Goal: Transaction & Acquisition: Purchase product/service

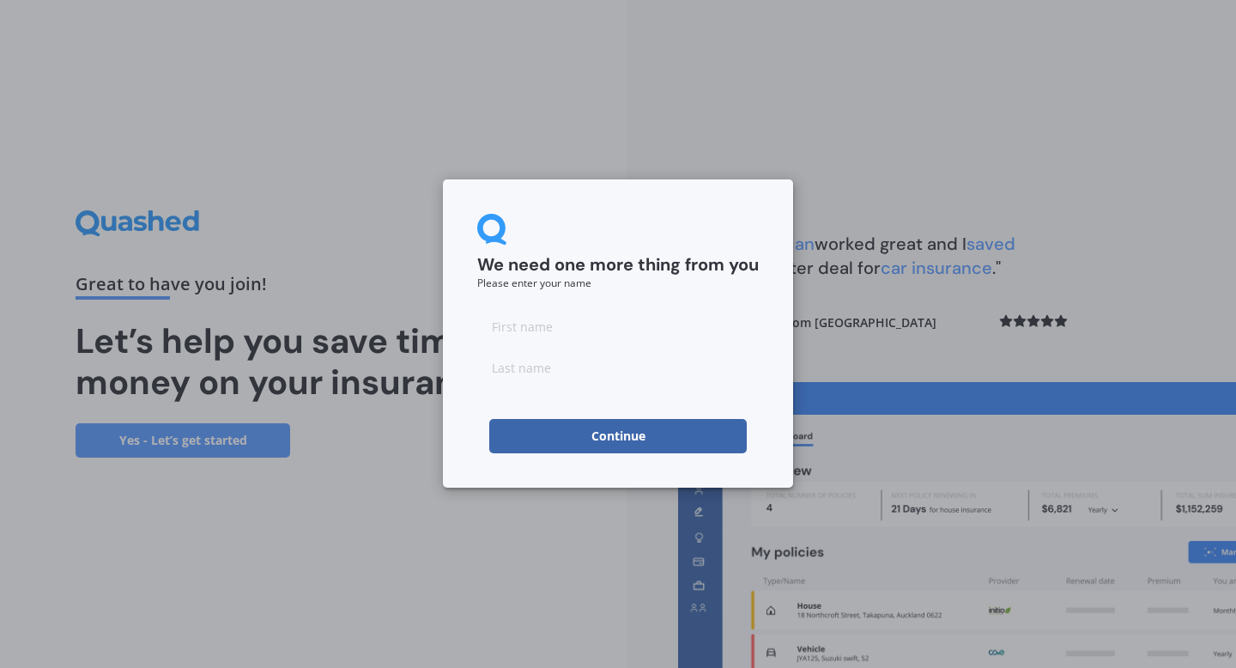
click at [560, 325] on input at bounding box center [618, 326] width 282 height 34
type input "[PERSON_NAME]"
click at [524, 361] on input at bounding box center [618, 367] width 282 height 34
type input "Corfield"
click at [561, 426] on button "Continue" at bounding box center [618, 436] width 258 height 34
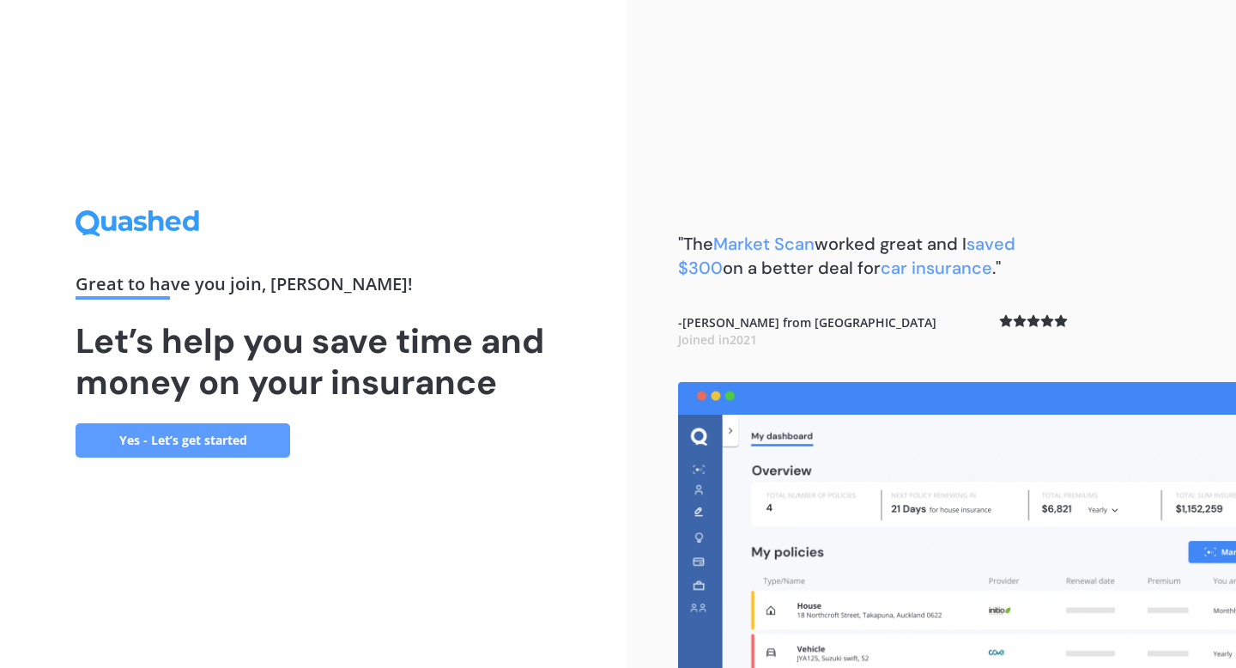
click at [240, 445] on link "Yes - Let’s get started" at bounding box center [183, 440] width 215 height 34
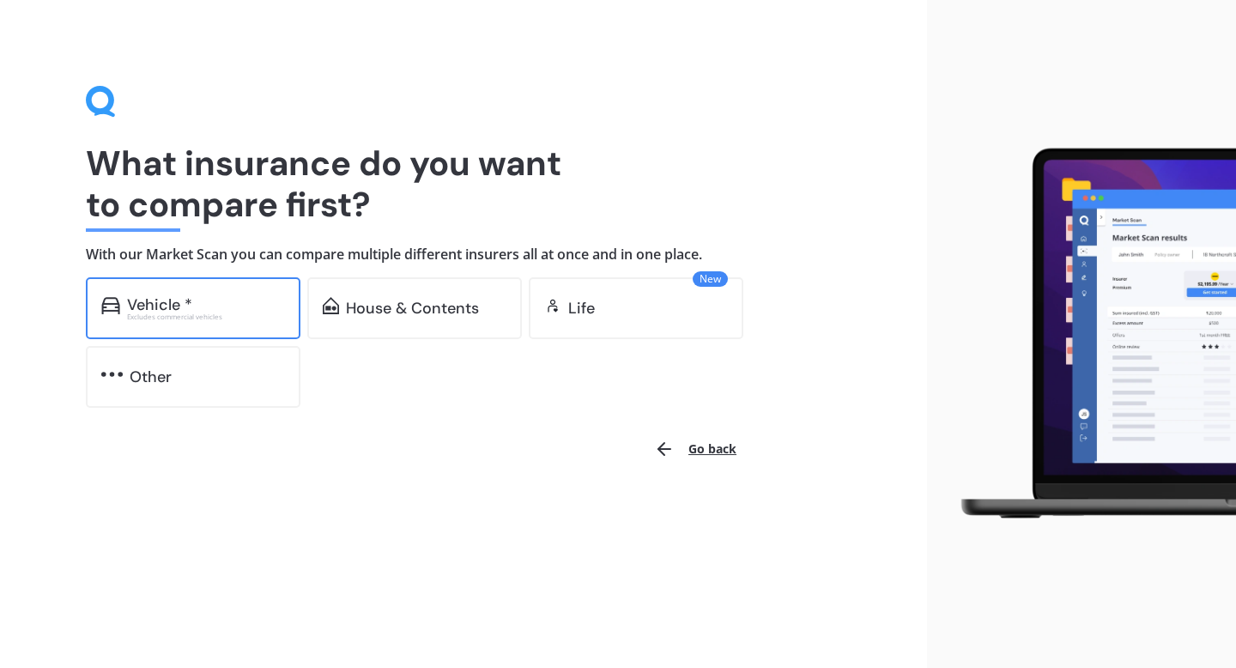
click at [216, 319] on div "Excludes commercial vehicles" at bounding box center [206, 316] width 158 height 7
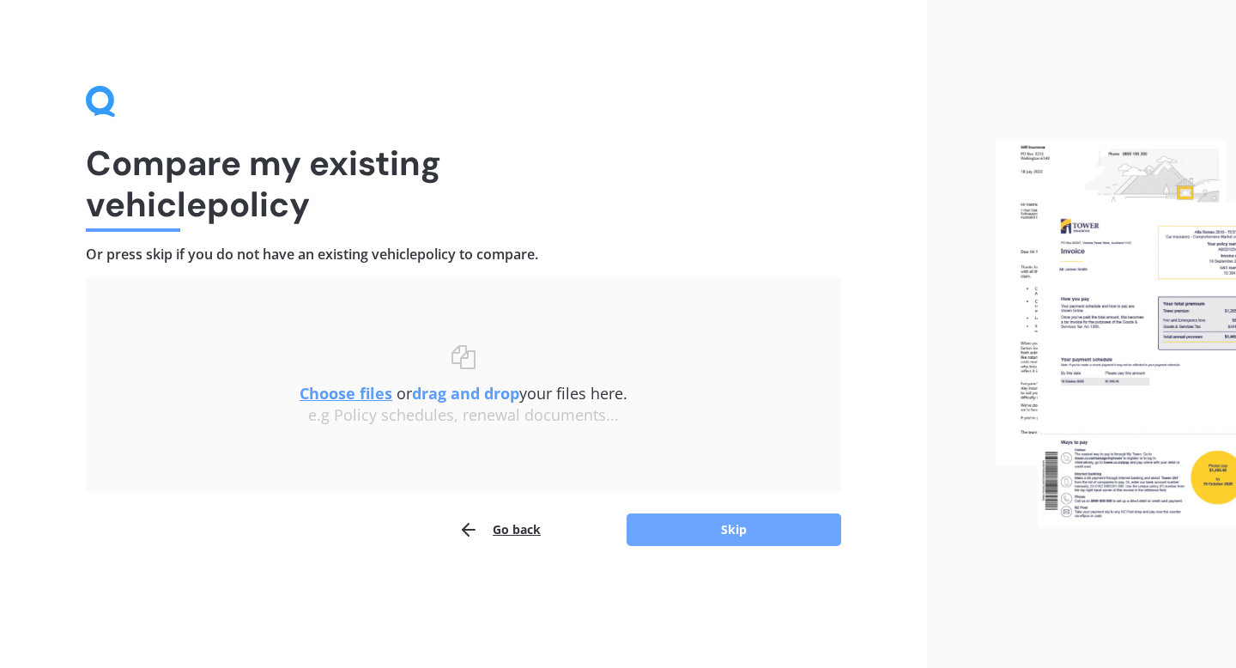
click at [746, 534] on button "Skip" at bounding box center [734, 529] width 215 height 33
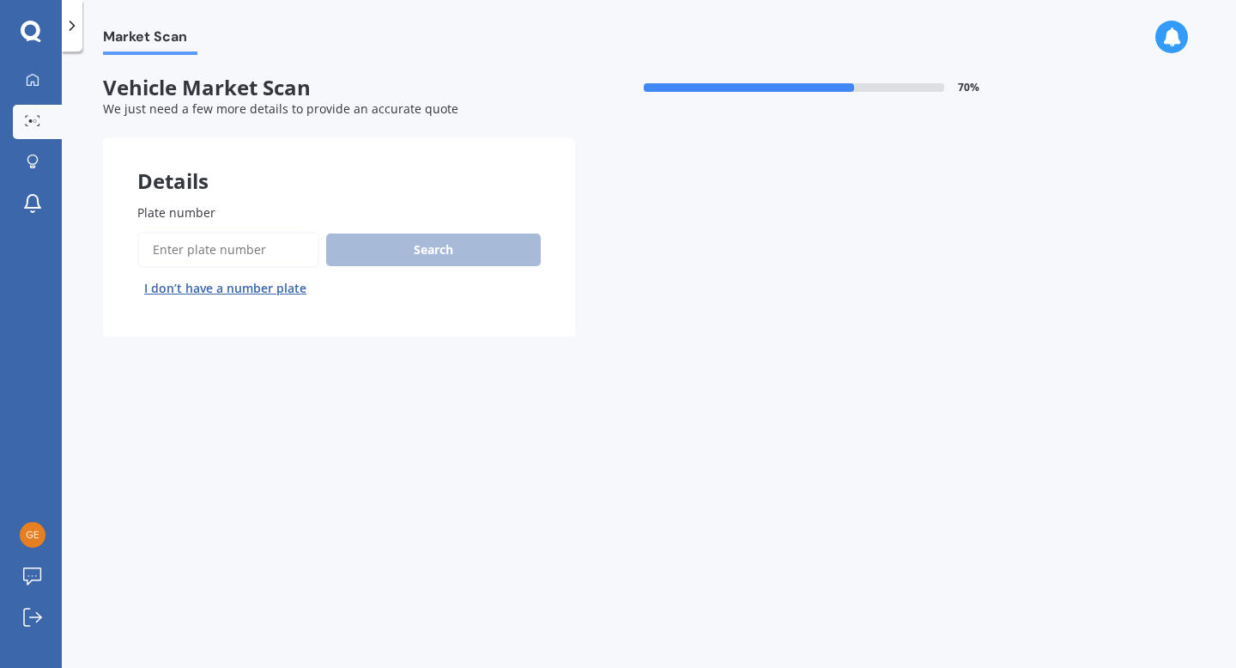
click at [268, 255] on input "Plate number" at bounding box center [228, 250] width 182 height 36
type input "KBF540"
click at [408, 259] on button "Search" at bounding box center [433, 249] width 215 height 33
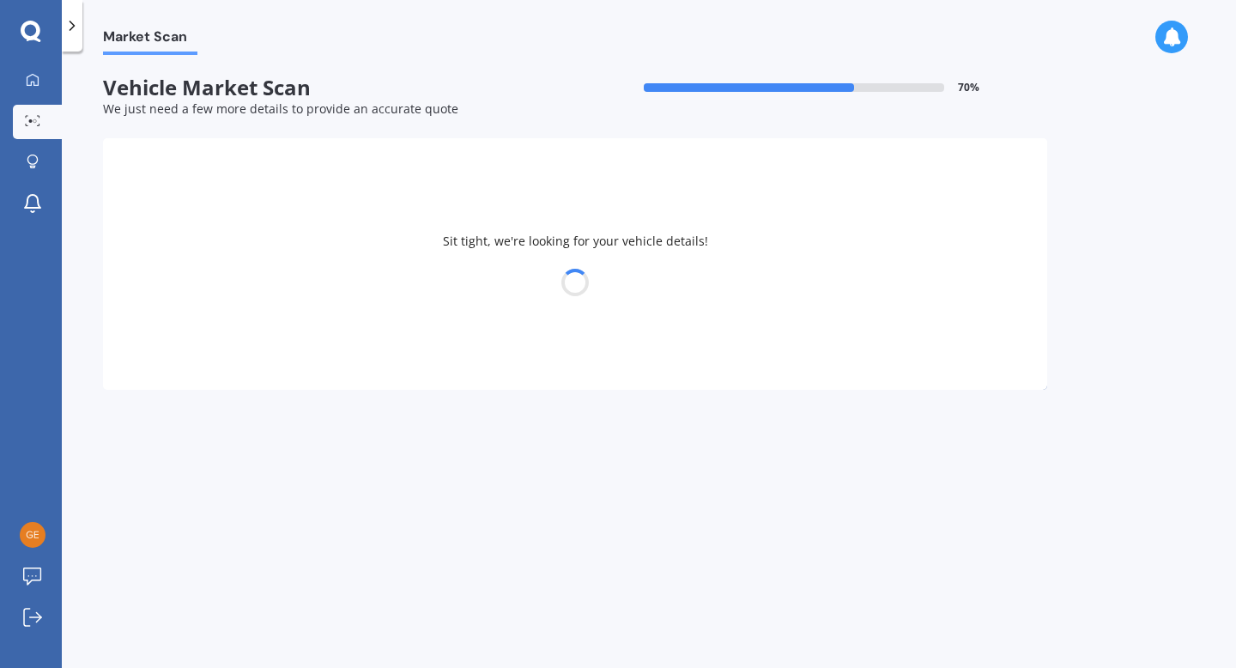
select select "BMW"
select select "X1"
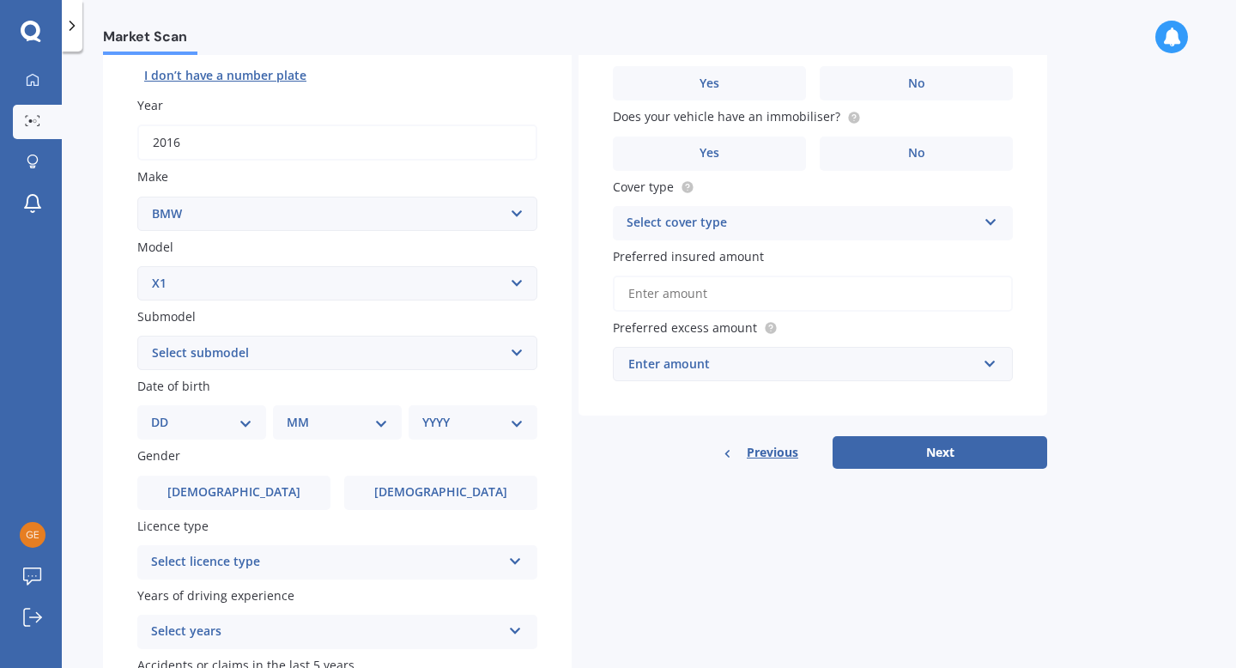
scroll to position [219, 0]
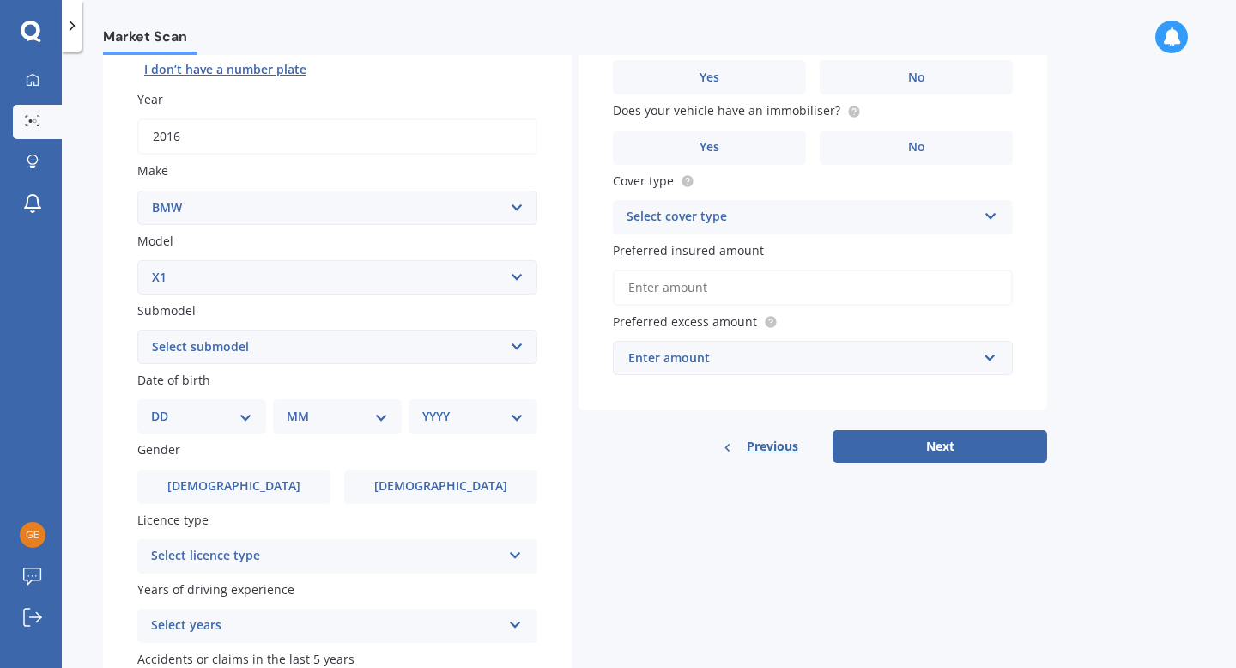
click at [464, 351] on select "Select submodel 18i 2.0 SUV Petrol Turbo 20d 20i 23d 25i SDrive 18d Station Wag…" at bounding box center [337, 347] width 400 height 34
select select "20I"
click at [137, 331] on select "Select submodel 18i 2.0 SUV Petrol Turbo 20d 20i 23d 25i SDrive 18d Station Wag…" at bounding box center [337, 347] width 400 height 34
click at [250, 424] on select "DD 01 02 03 04 05 06 07 08 09 10 11 12 13 14 15 16 17 18 19 20 21 22 23 24 25 2…" at bounding box center [201, 416] width 101 height 19
select select "02"
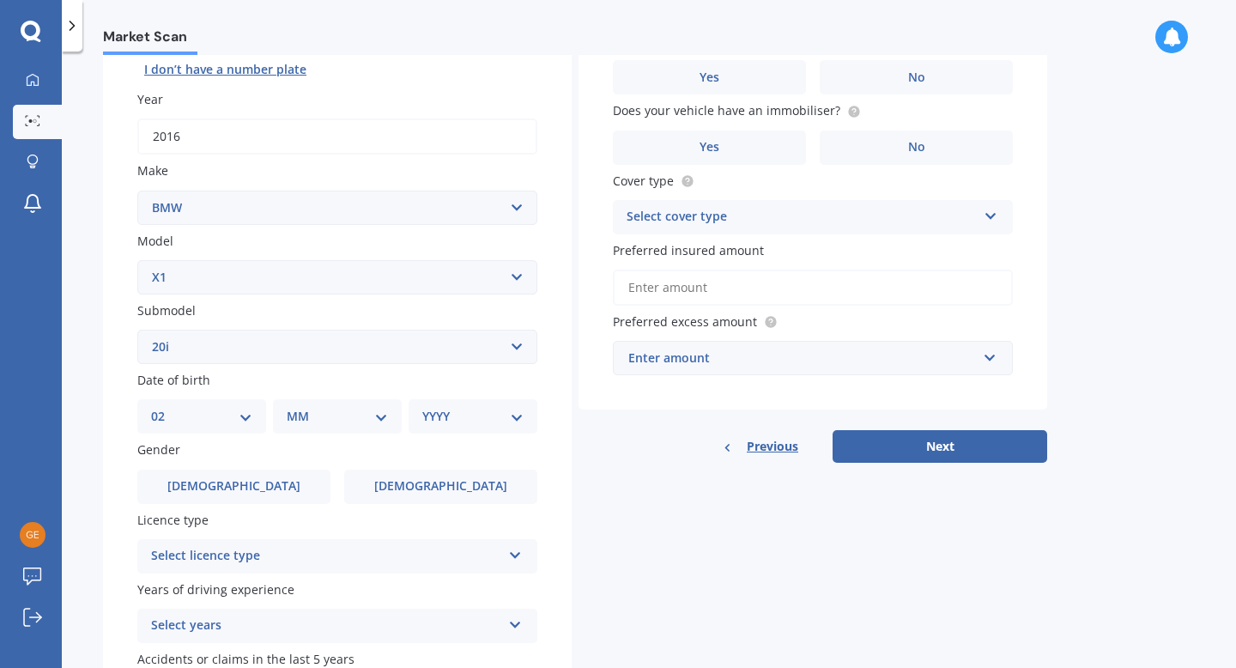
click at [165, 409] on select "DD 01 02 03 04 05 06 07 08 09 10 11 12 13 14 15 16 17 18 19 20 21 22 23 24 25 2…" at bounding box center [201, 416] width 101 height 19
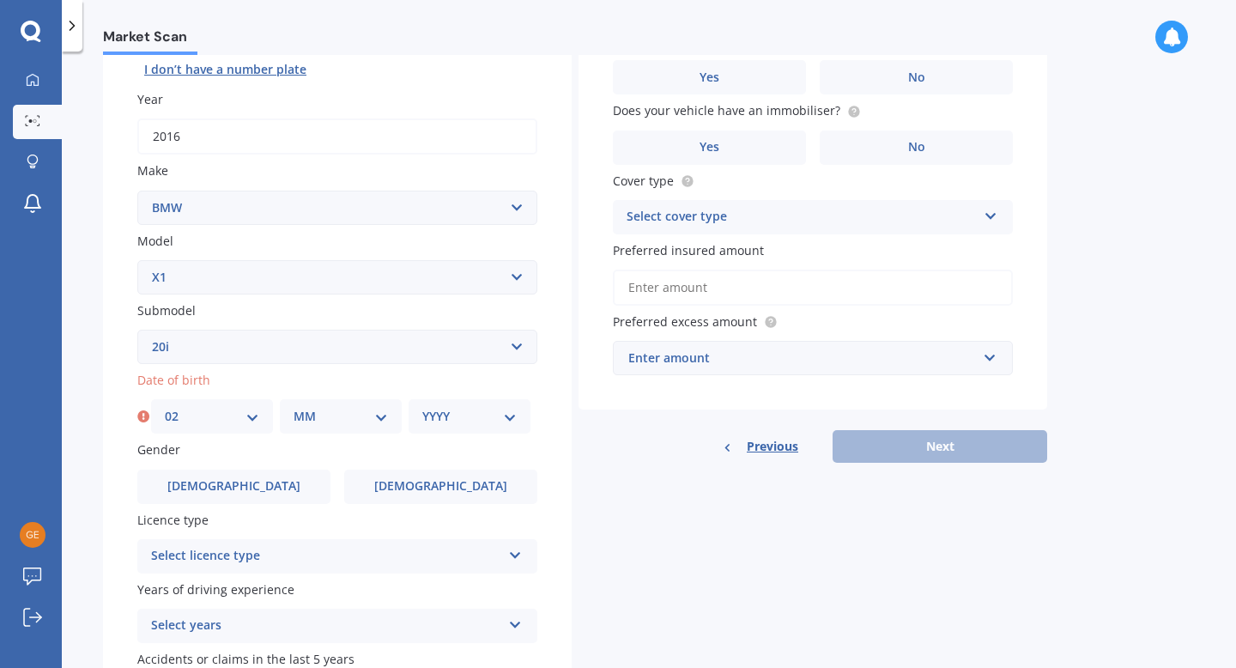
click at [343, 410] on select "MM 01 02 03 04 05 06 07 08 09 10 11 12" at bounding box center [341, 416] width 94 height 19
select select "05"
click at [294, 409] on select "MM 01 02 03 04 05 06 07 08 09 10 11 12" at bounding box center [341, 416] width 94 height 19
click at [441, 414] on select "YYYY 2025 2024 2023 2022 2021 2020 2019 2018 2017 2016 2015 2014 2013 2012 2011…" at bounding box center [469, 416] width 94 height 19
select select "1993"
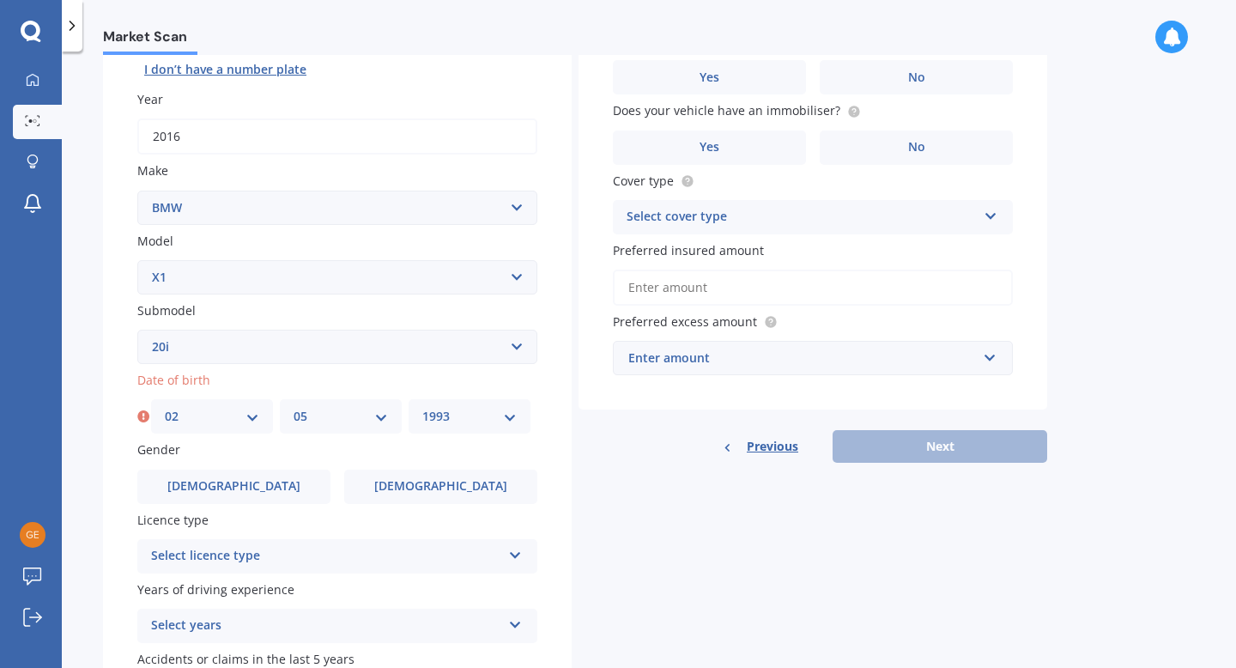
click at [422, 409] on select "YYYY 2025 2024 2023 2022 2021 2020 2019 2018 2017 2016 2015 2014 2013 2012 2011…" at bounding box center [469, 416] width 94 height 19
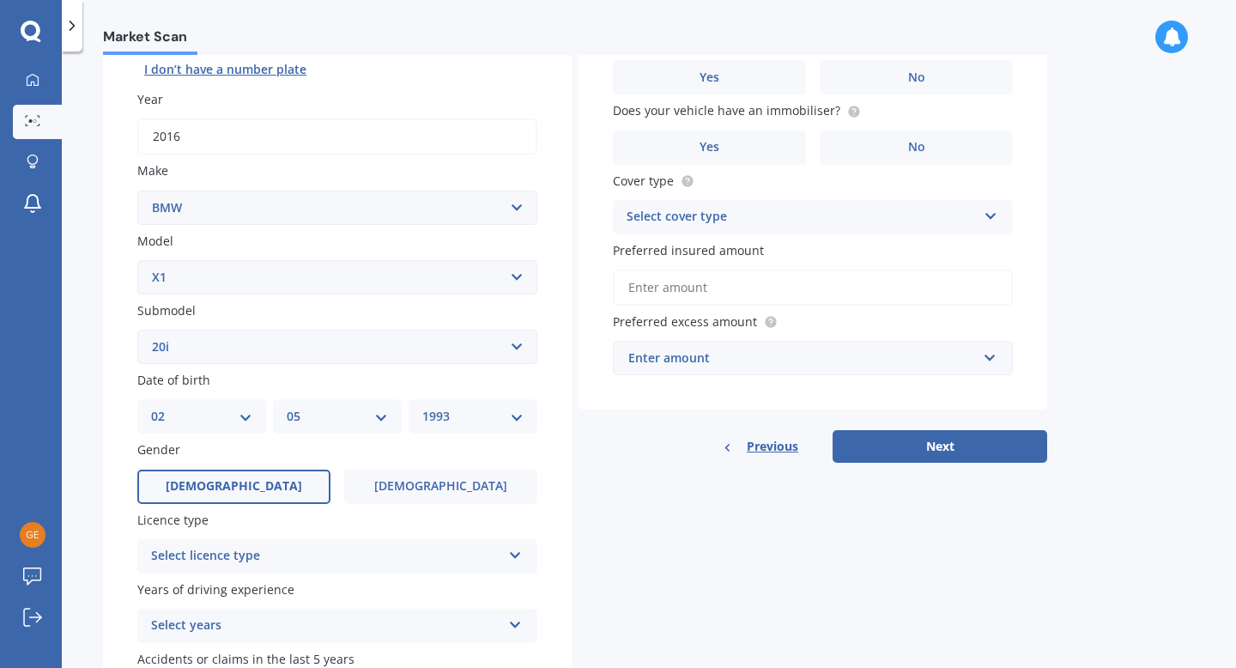
click at [283, 487] on label "[DEMOGRAPHIC_DATA]" at bounding box center [233, 487] width 193 height 34
click at [0, 0] on input "[DEMOGRAPHIC_DATA]" at bounding box center [0, 0] width 0 height 0
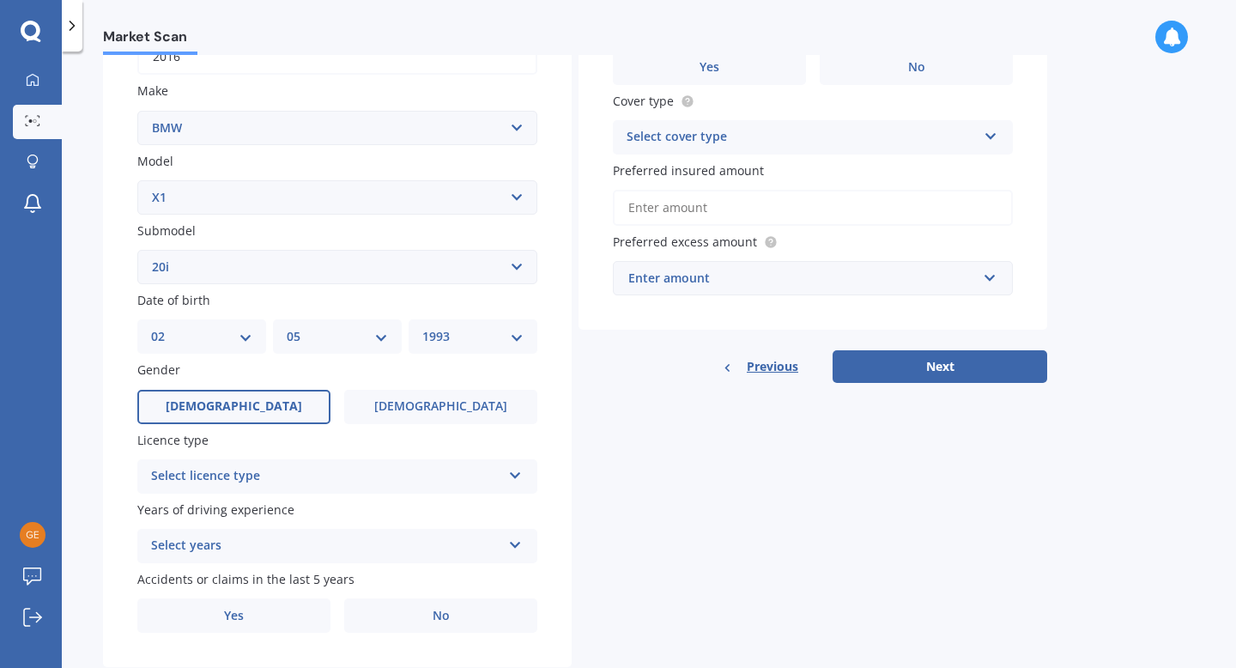
scroll to position [347, 0]
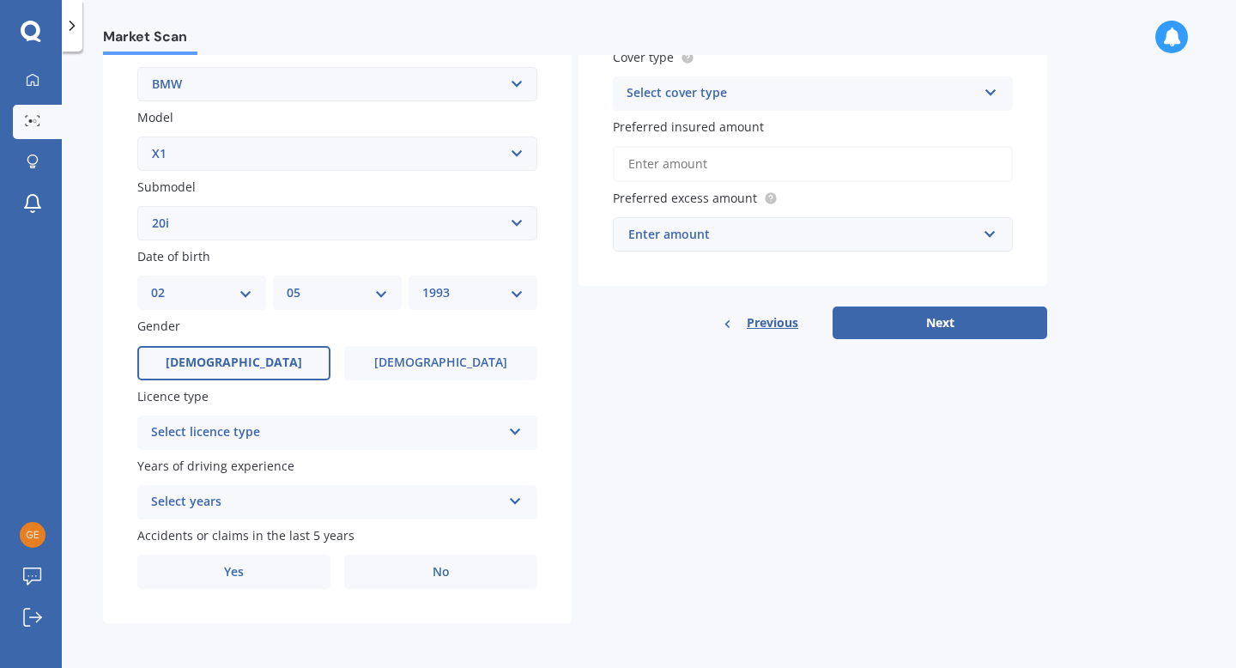
click at [340, 422] on div "Select licence type" at bounding box center [326, 432] width 350 height 21
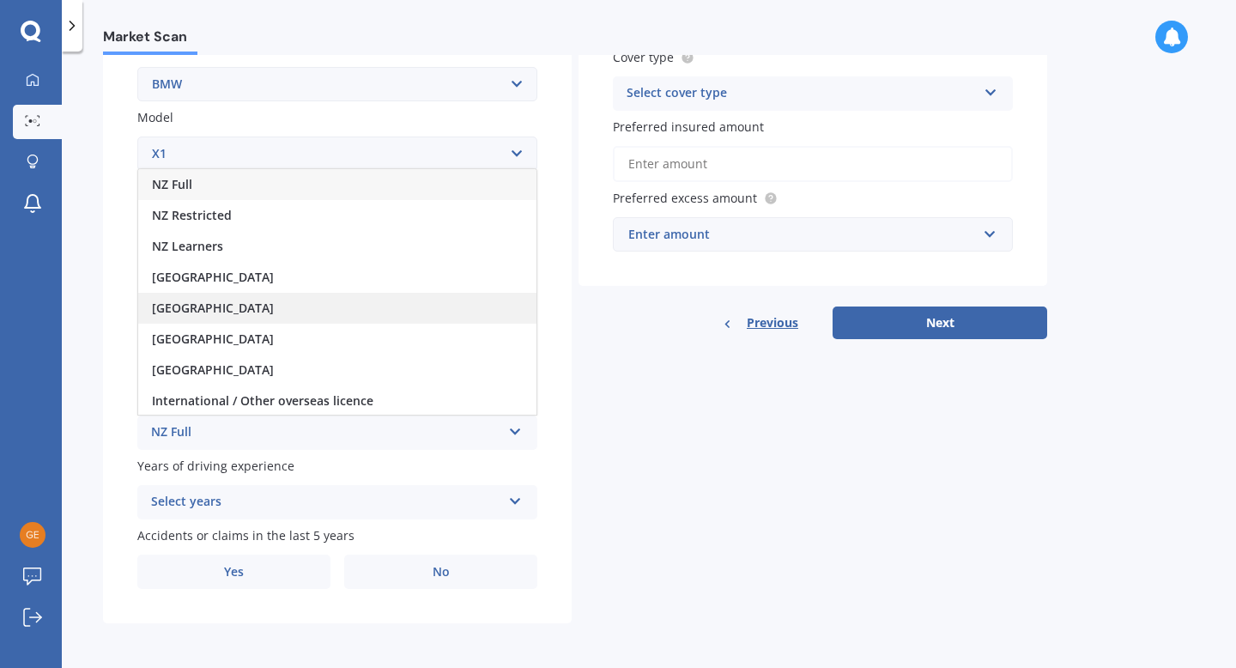
click at [229, 301] on span "[GEOGRAPHIC_DATA]" at bounding box center [213, 308] width 122 height 16
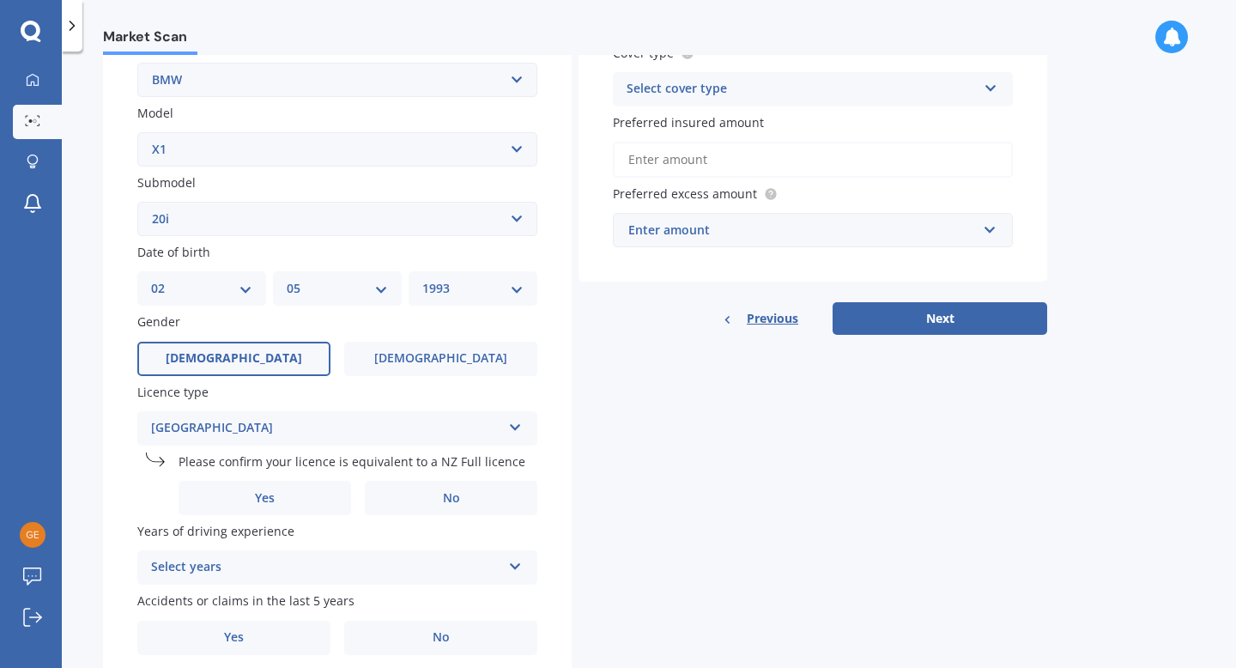
scroll to position [417, 0]
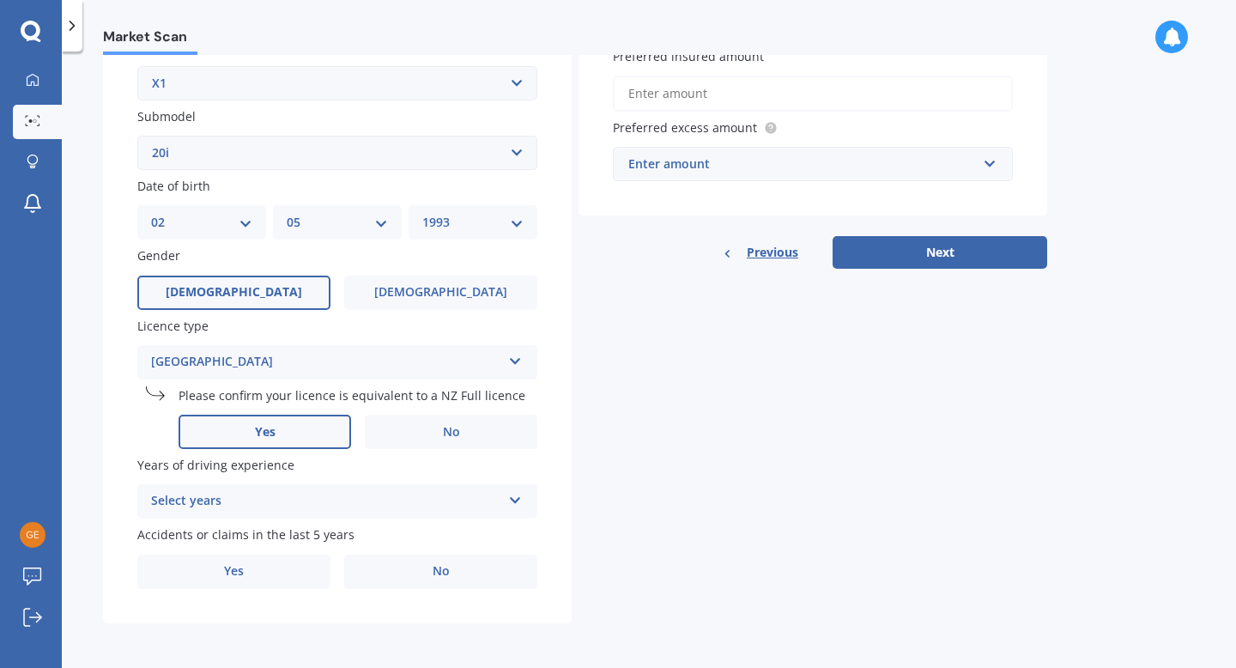
click at [307, 430] on label "Yes" at bounding box center [265, 432] width 173 height 34
click at [0, 0] on input "Yes" at bounding box center [0, 0] width 0 height 0
click at [426, 492] on div "Select years" at bounding box center [326, 501] width 350 height 21
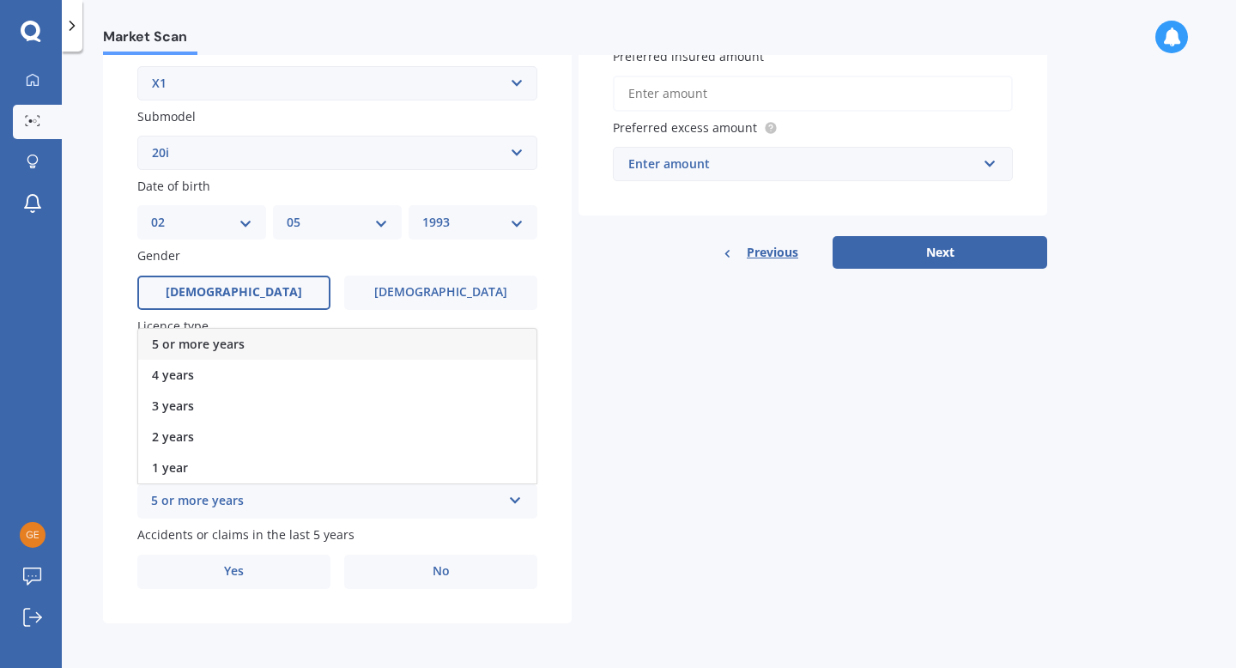
click at [242, 343] on span "5 or more years" at bounding box center [198, 344] width 93 height 16
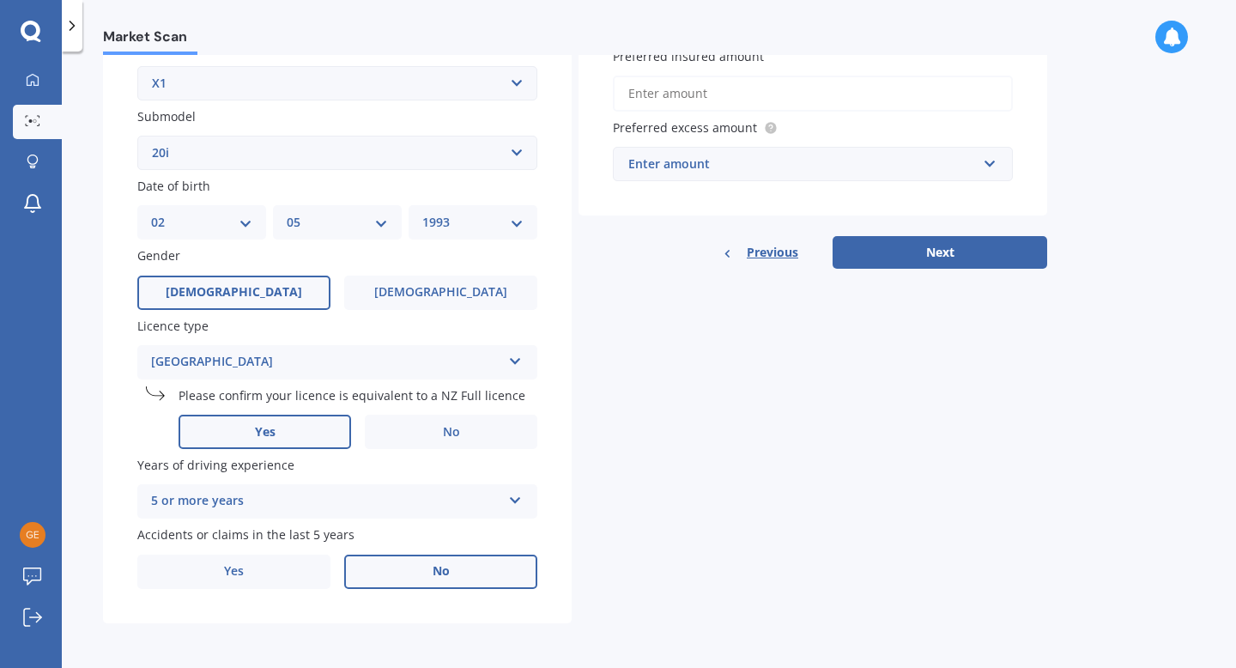
click at [395, 562] on label "No" at bounding box center [440, 572] width 193 height 34
click at [0, 0] on input "No" at bounding box center [0, 0] width 0 height 0
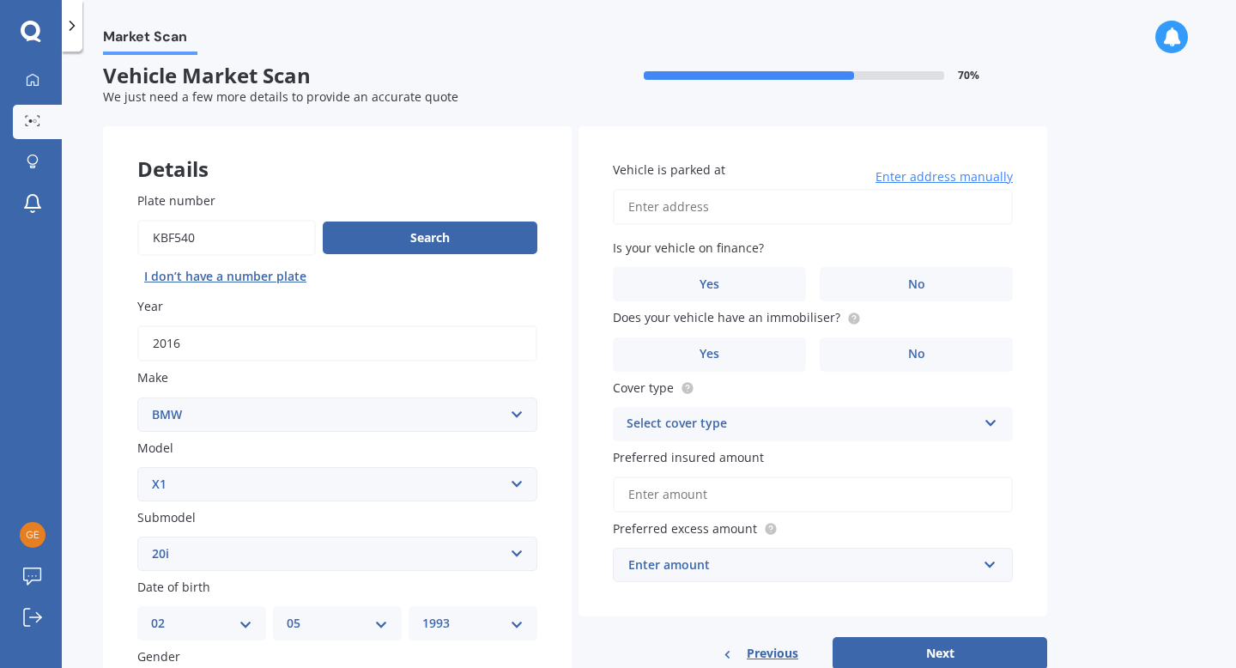
scroll to position [0, 0]
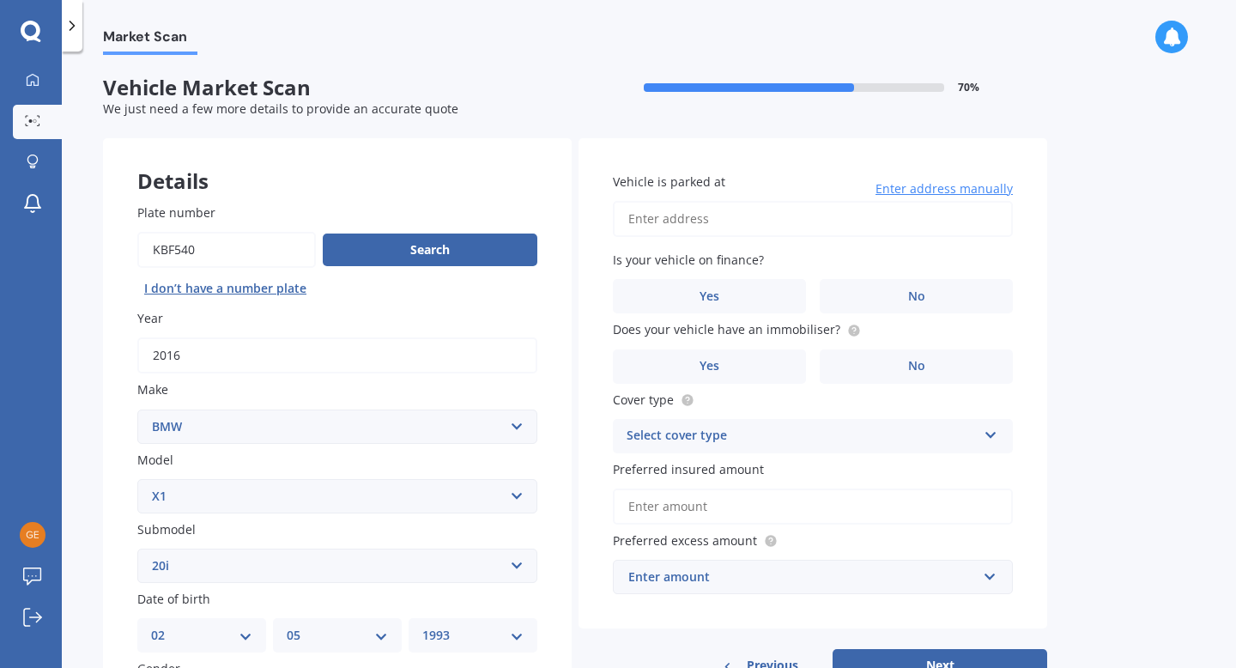
click at [753, 221] on input "Vehicle is parked at" at bounding box center [813, 219] width 400 height 36
type input "[STREET_ADDRESS]"
click at [876, 297] on label "No" at bounding box center [916, 296] width 193 height 34
click at [0, 0] on input "No" at bounding box center [0, 0] width 0 height 0
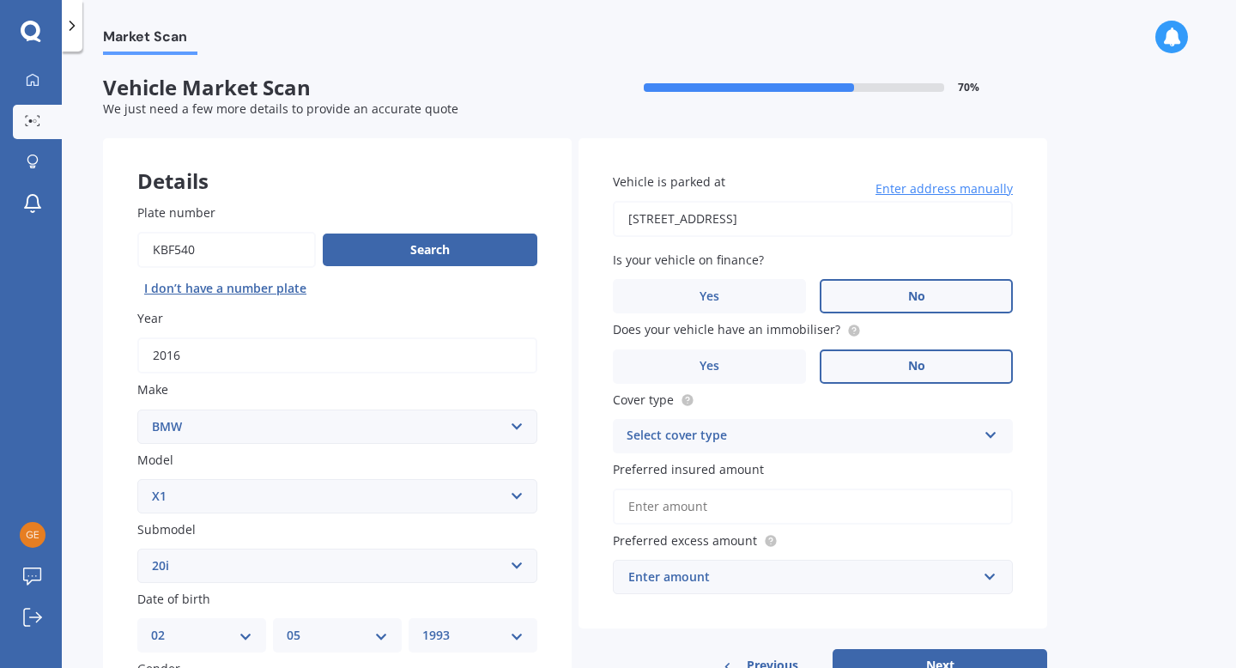
click at [876, 362] on label "No" at bounding box center [916, 366] width 193 height 34
click at [0, 0] on input "No" at bounding box center [0, 0] width 0 height 0
click at [745, 359] on label "Yes" at bounding box center [709, 366] width 193 height 34
click at [0, 0] on input "Yes" at bounding box center [0, 0] width 0 height 0
click at [900, 434] on div "Select cover type" at bounding box center [802, 436] width 350 height 21
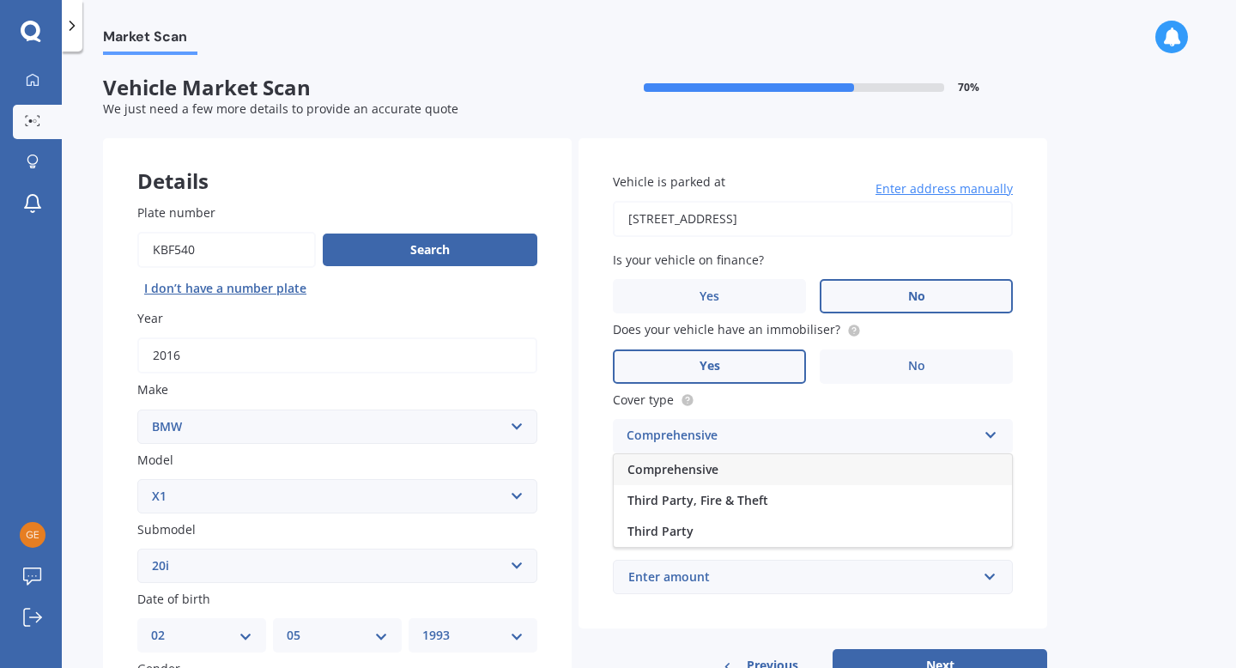
click at [748, 477] on div "Comprehensive" at bounding box center [813, 469] width 398 height 31
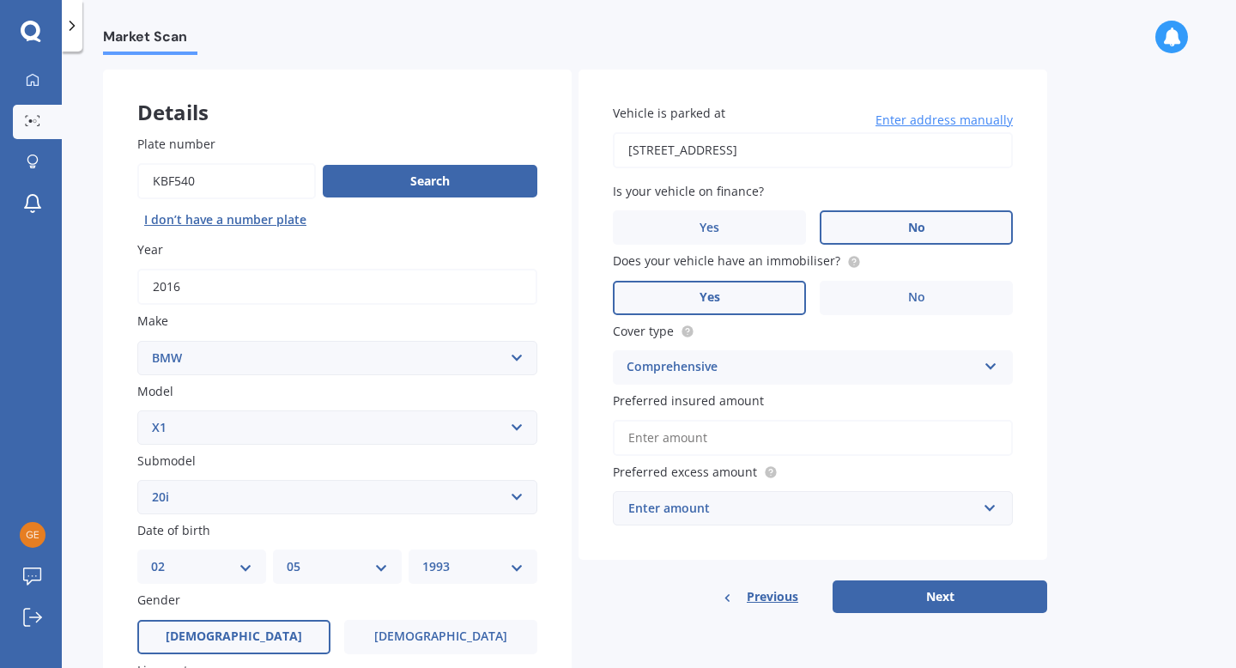
scroll to position [94, 0]
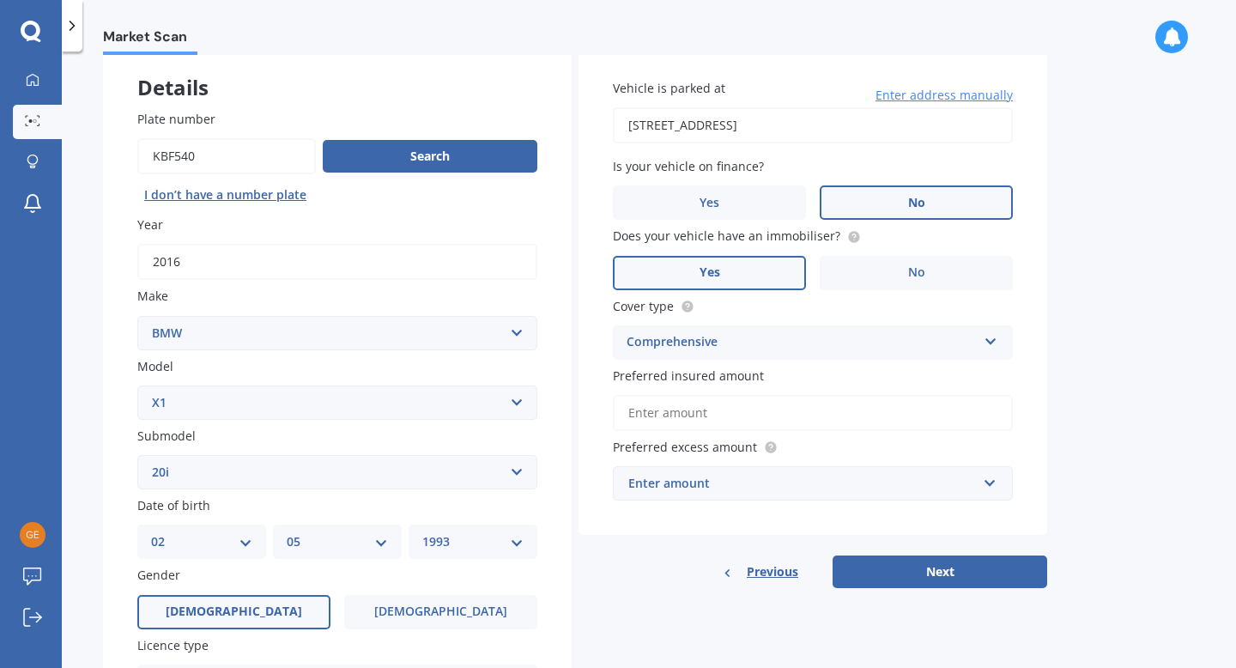
click at [755, 415] on input "Preferred insured amount" at bounding box center [813, 413] width 400 height 36
click at [738, 479] on div "Enter amount" at bounding box center [802, 483] width 349 height 19
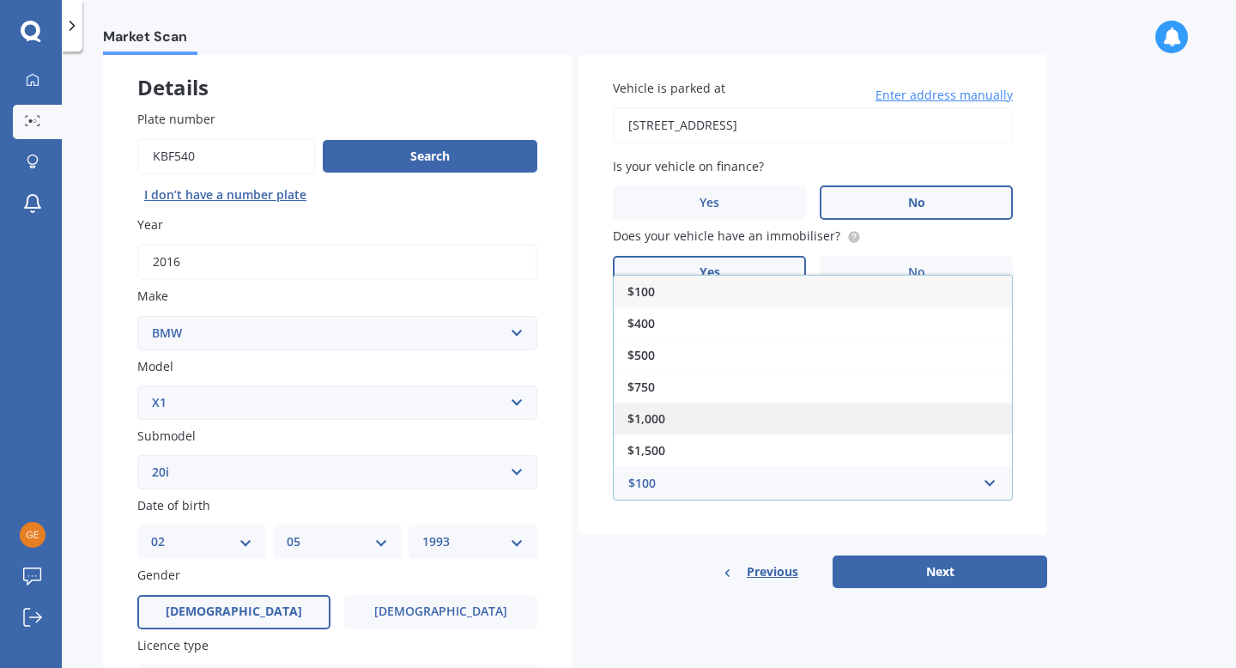
click at [702, 418] on div "$1,000" at bounding box center [813, 419] width 398 height 32
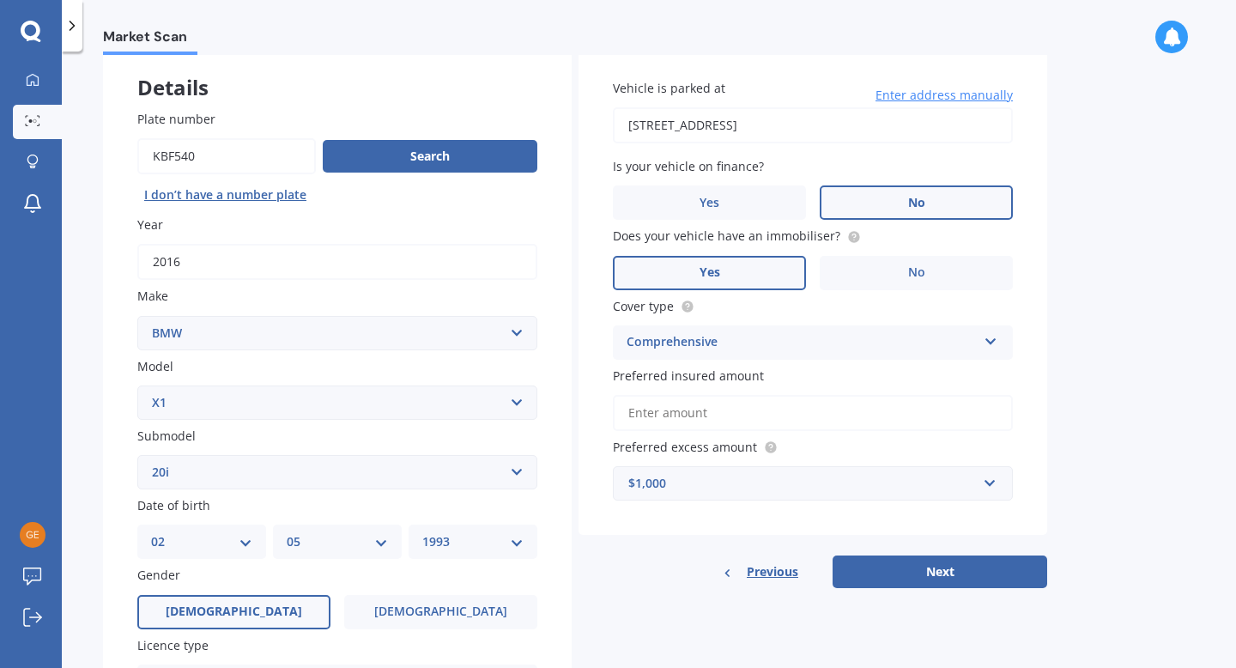
click at [718, 422] on input "Preferred insured amount" at bounding box center [813, 413] width 400 height 36
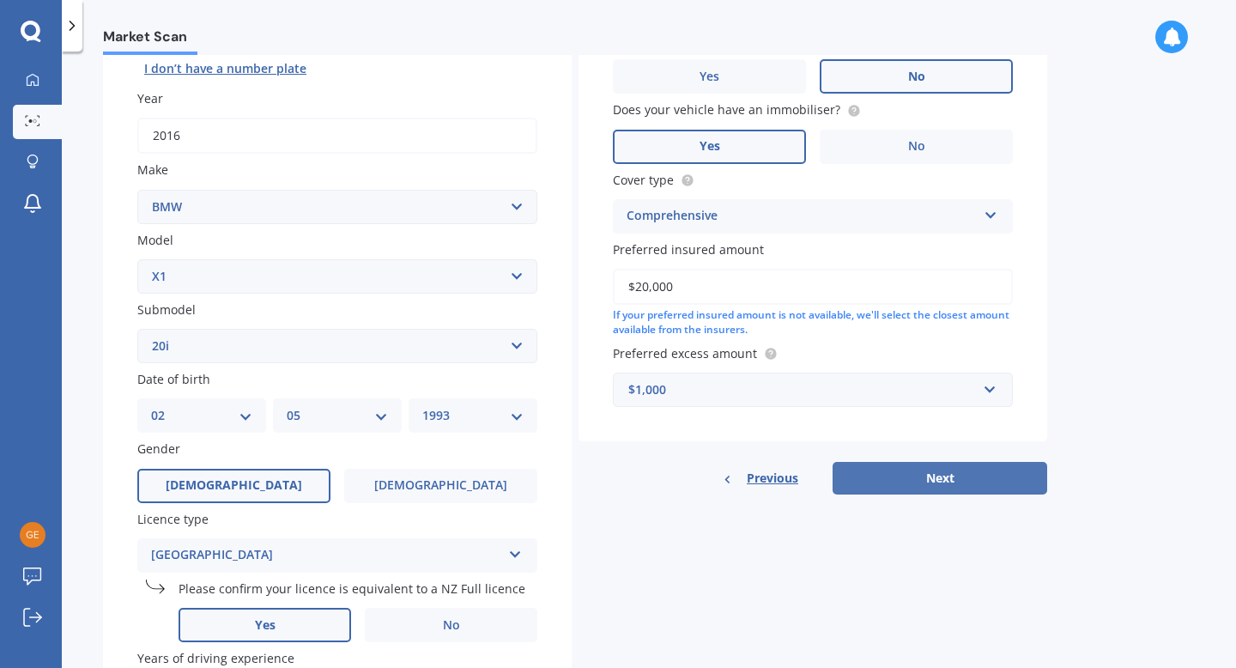
type input "$20,000"
click at [914, 487] on button "Next" at bounding box center [940, 478] width 215 height 33
select select "02"
select select "05"
select select "1993"
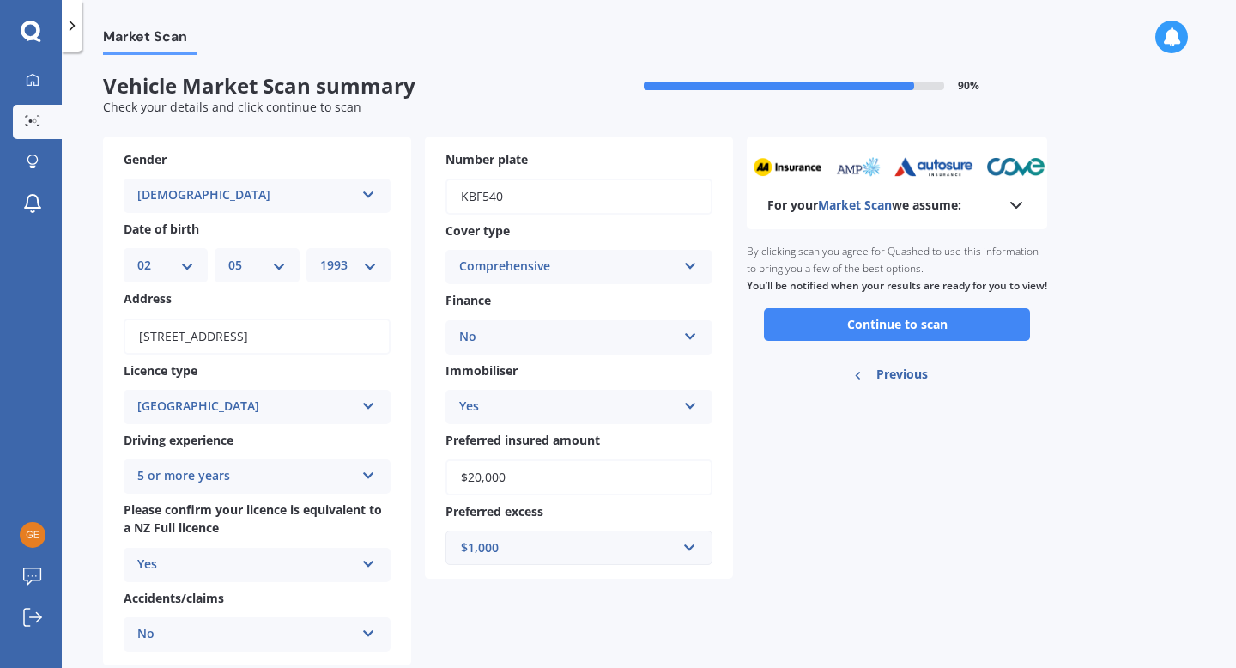
scroll to position [0, 0]
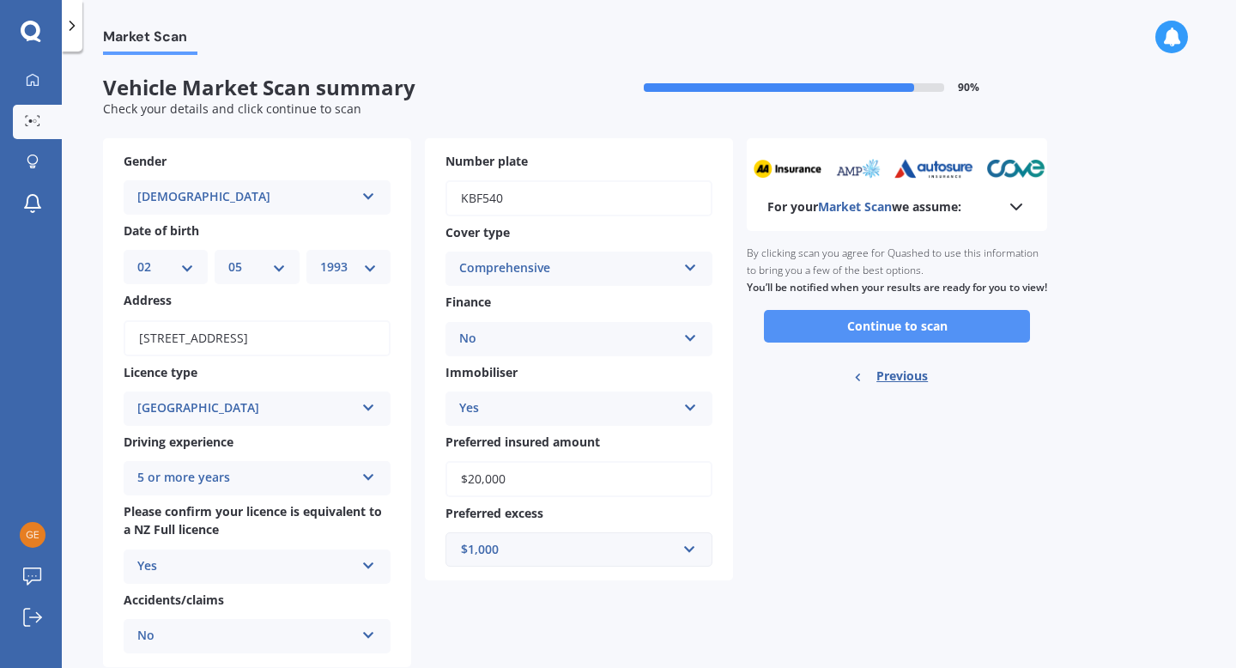
click at [895, 343] on button "Continue to scan" at bounding box center [897, 326] width 266 height 33
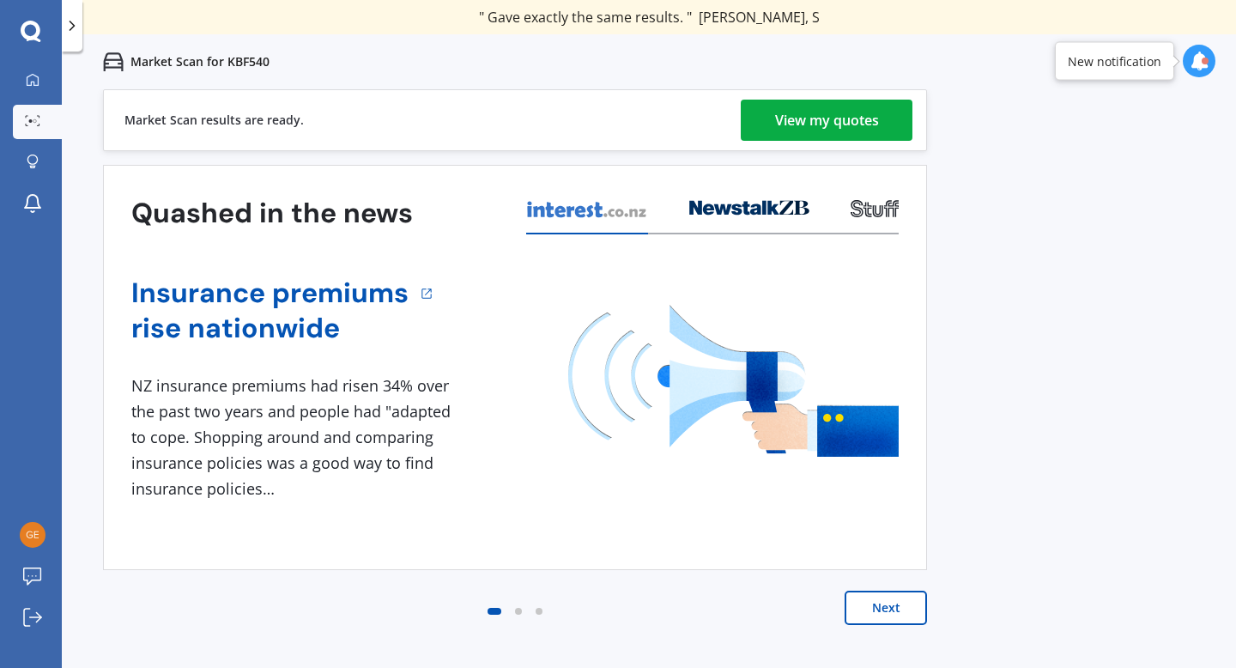
click at [836, 128] on div "View my quotes" at bounding box center [827, 120] width 104 height 41
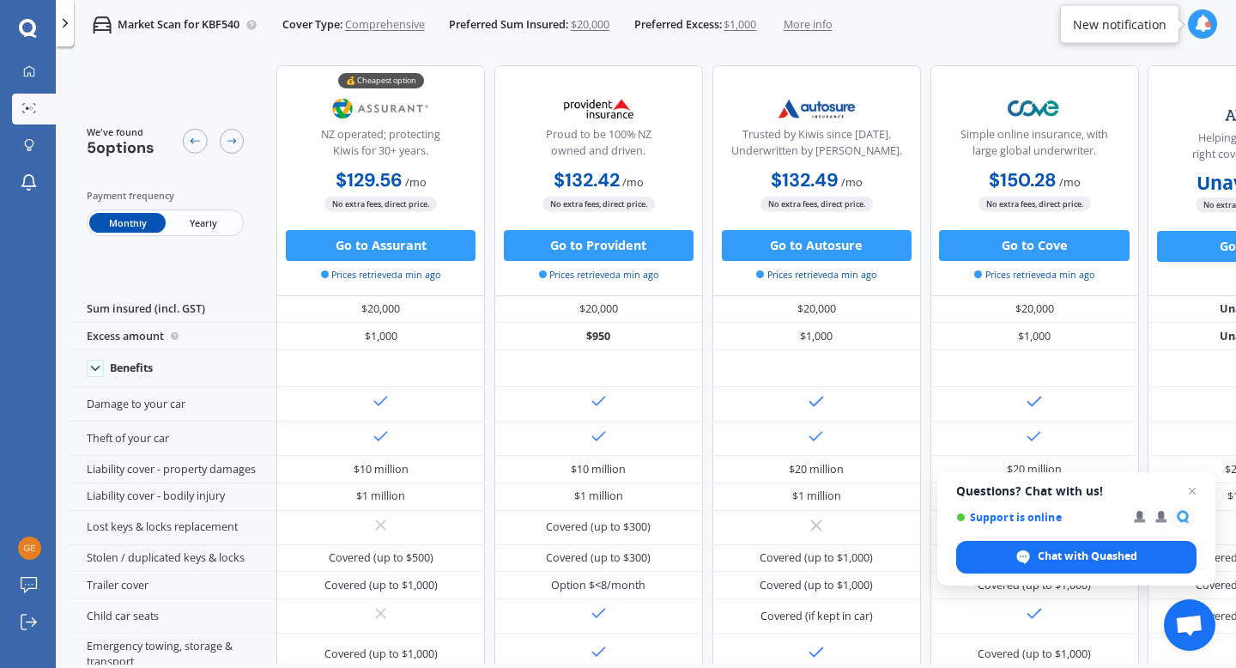
click at [210, 226] on span "Yearly" at bounding box center [204, 223] width 76 height 20
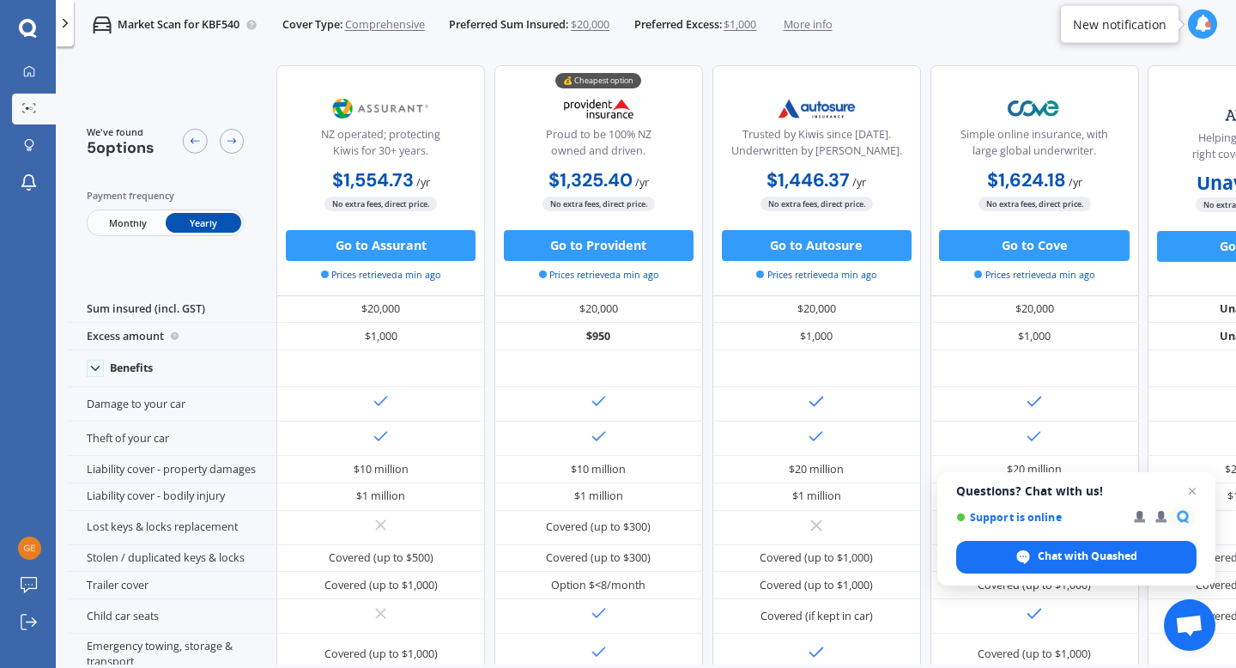
click at [144, 227] on span "Monthly" at bounding box center [127, 223] width 76 height 20
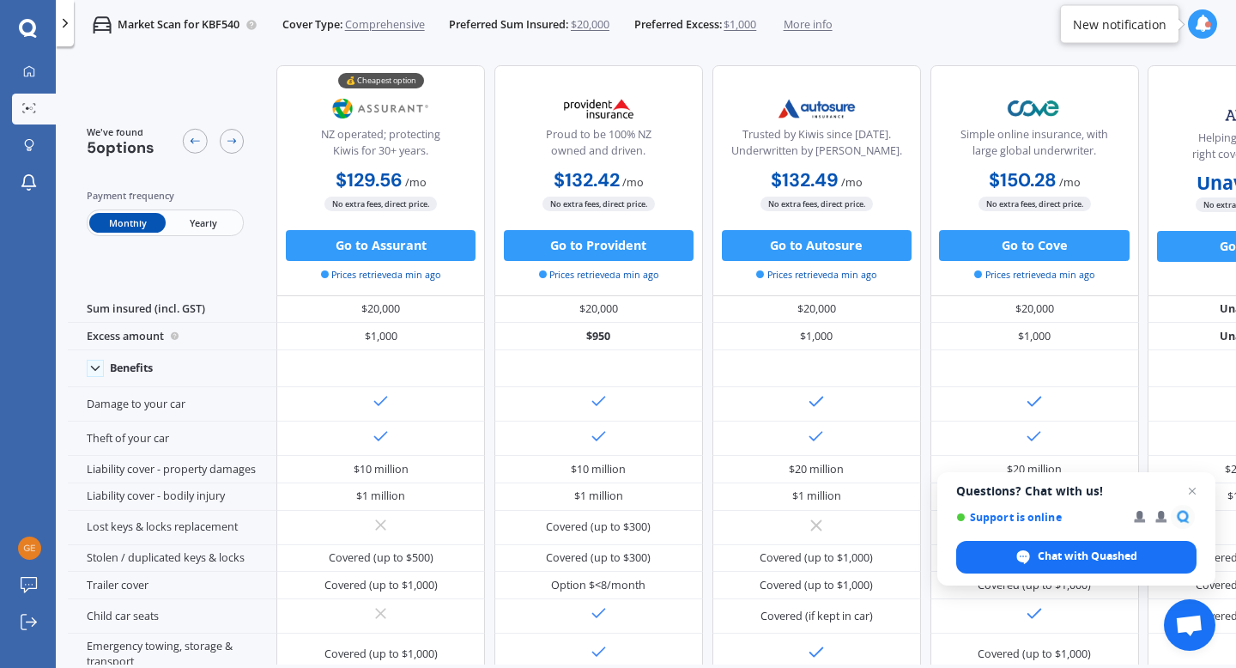
click at [214, 219] on span "Yearly" at bounding box center [204, 223] width 76 height 20
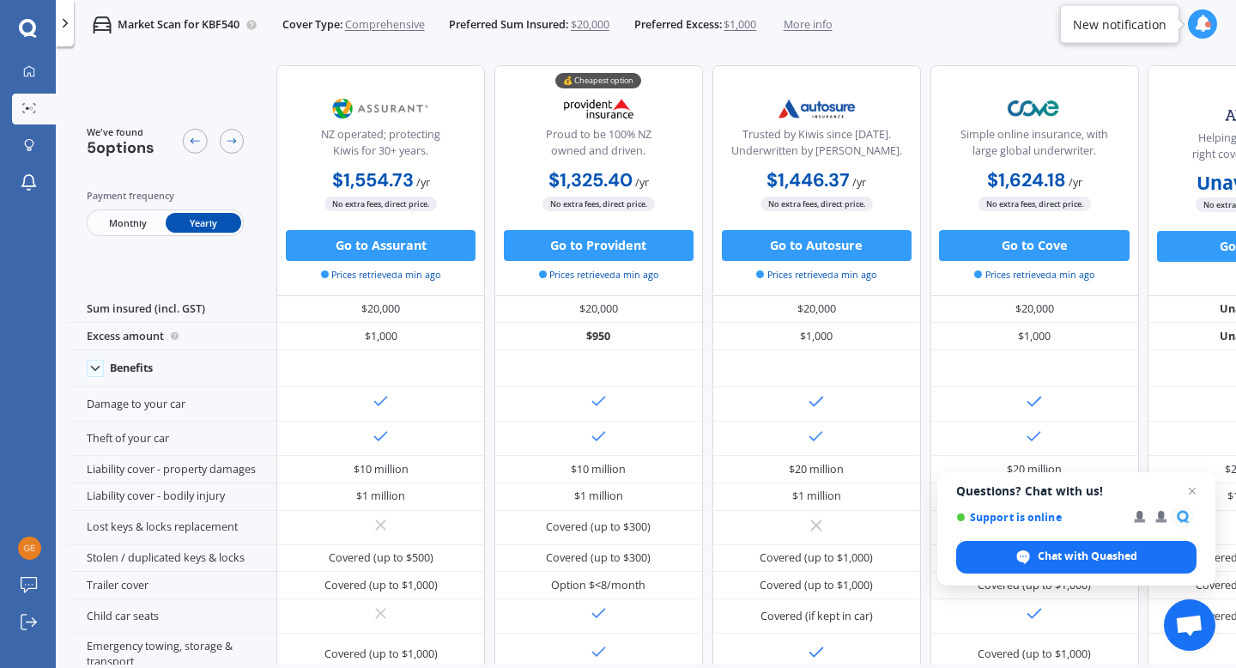
click at [130, 215] on span "Monthly" at bounding box center [127, 223] width 76 height 20
